Goal: Find specific page/section: Find specific page/section

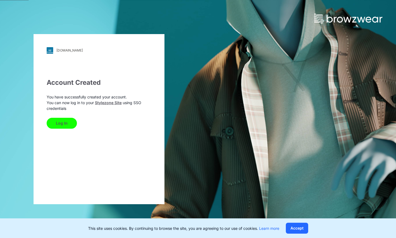
click at [57, 127] on button "Log In" at bounding box center [62, 123] width 30 height 11
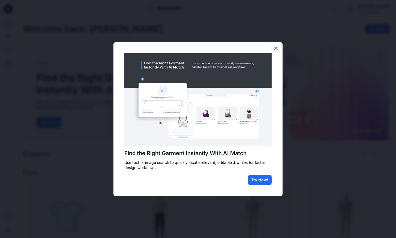
click at [272, 44] on div "Find the Right Garment Instantly With AI Match Use text or image search to quic…" at bounding box center [198, 119] width 169 height 154
click at [274, 46] on button "×" at bounding box center [275, 48] width 5 height 9
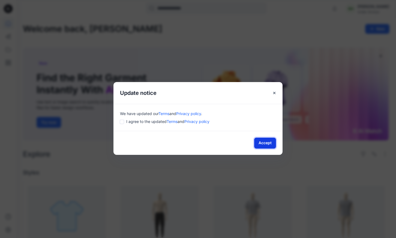
click at [266, 144] on button "Accept" at bounding box center [265, 143] width 22 height 11
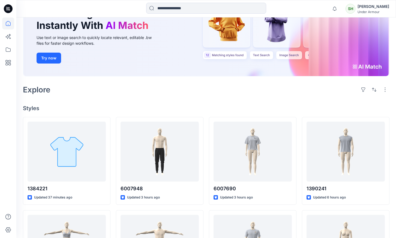
scroll to position [68, 0]
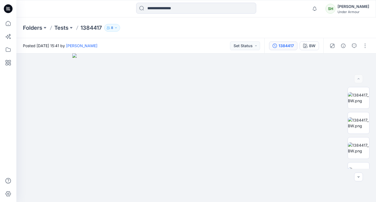
click at [282, 49] on button "1384417" at bounding box center [283, 45] width 28 height 9
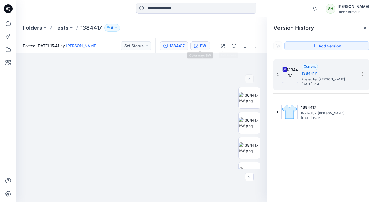
click at [196, 46] on icon "button" at bounding box center [196, 46] width 4 height 4
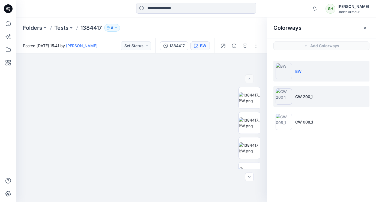
click at [335, 104] on li "CW 200_1" at bounding box center [321, 96] width 96 height 21
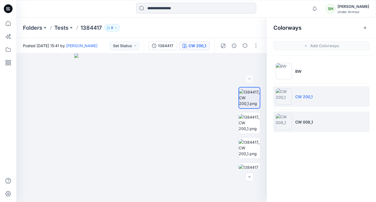
click at [328, 120] on li "CW 008_1" at bounding box center [321, 122] width 96 height 21
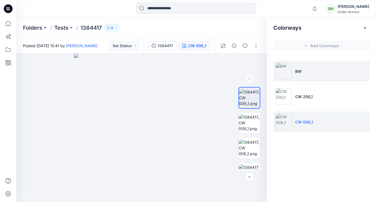
click at [320, 79] on li "BW" at bounding box center [321, 71] width 96 height 21
